Goal: Transaction & Acquisition: Purchase product/service

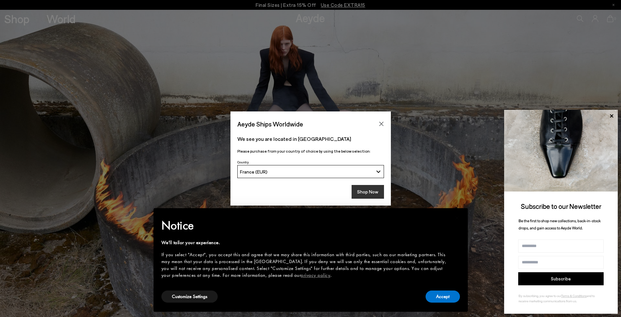
click at [376, 192] on button "Shop Now" at bounding box center [367, 192] width 32 height 14
click at [446, 297] on button "Accept" at bounding box center [442, 297] width 34 height 12
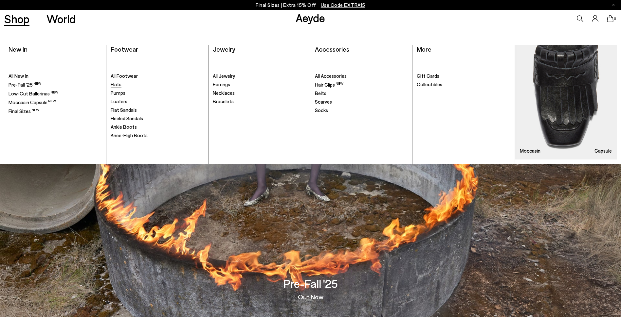
click at [115, 84] on span "Flats" at bounding box center [116, 84] width 11 height 6
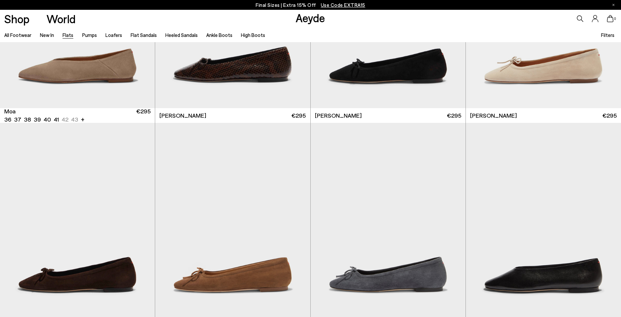
scroll to position [1635, 0]
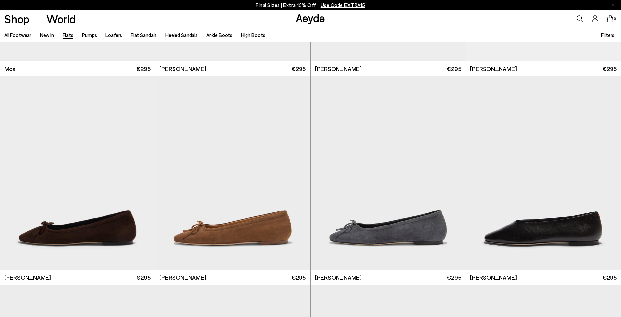
scroll to position [1864, 0]
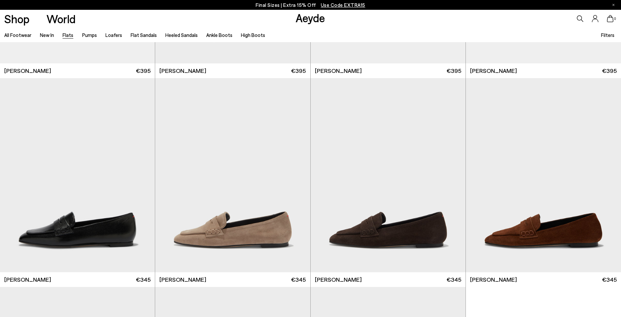
scroll to position [4121, 0]
